Goal: Information Seeking & Learning: Learn about a topic

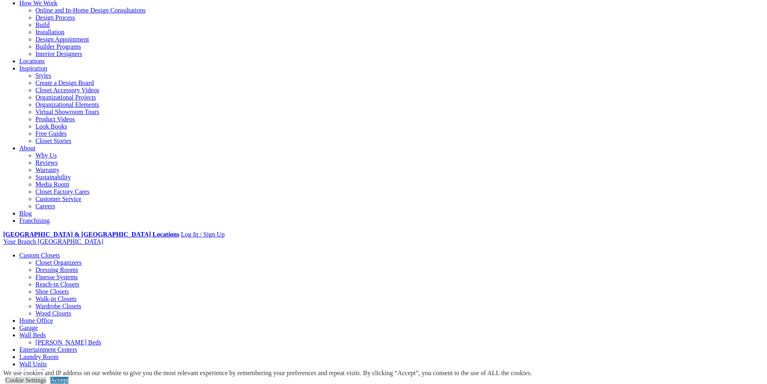
scroll to position [81, 0]
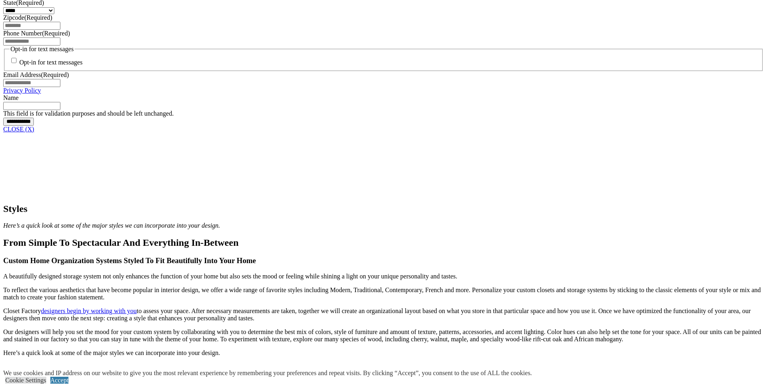
scroll to position [604, 0]
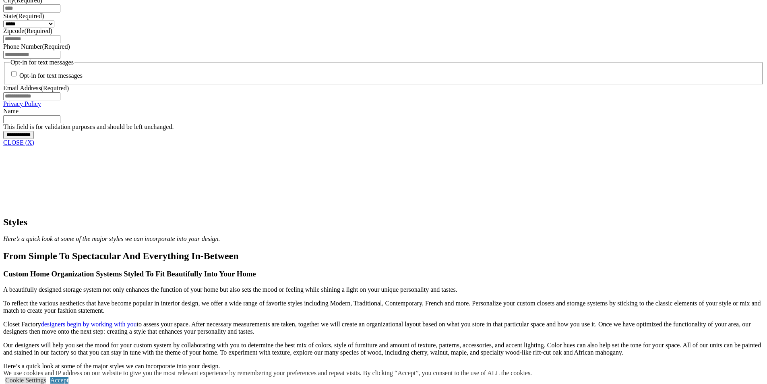
click at [34, 146] on link "CLOSE (X)" at bounding box center [18, 142] width 31 height 7
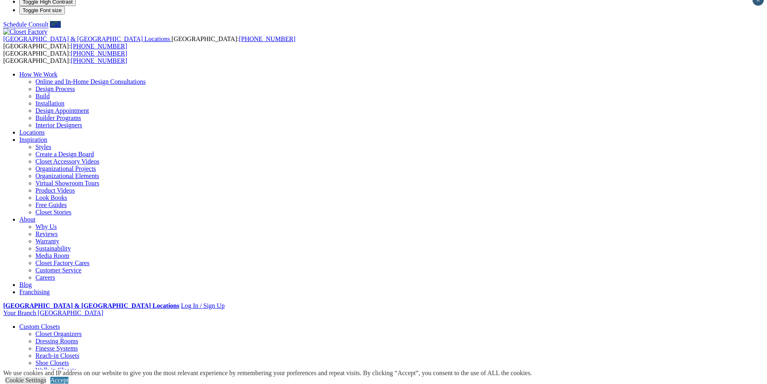
scroll to position [0, 0]
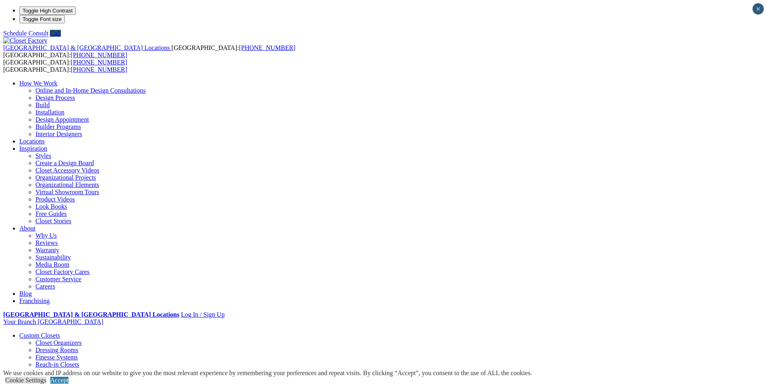
click at [69, 368] on link "Shoe Closets" at bounding box center [51, 371] width 33 height 7
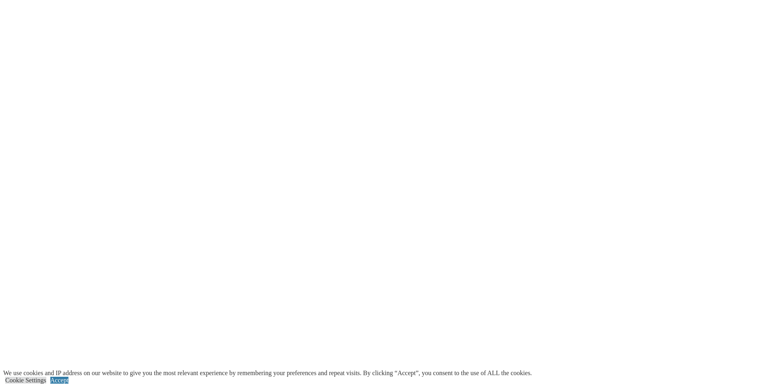
scroll to position [1490, 0]
